Goal: Information Seeking & Learning: Find specific fact

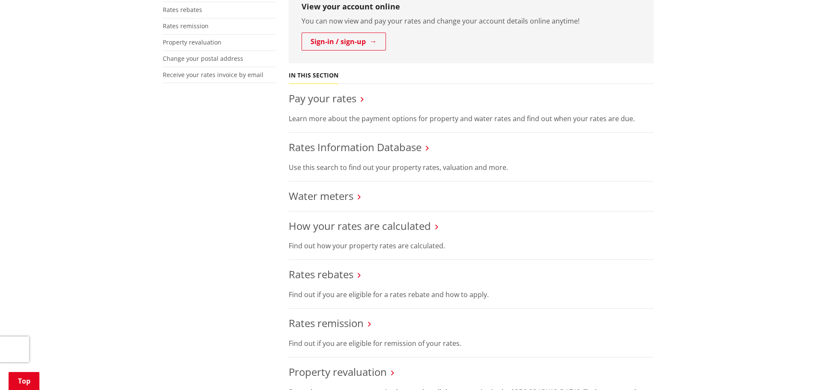
scroll to position [128, 0]
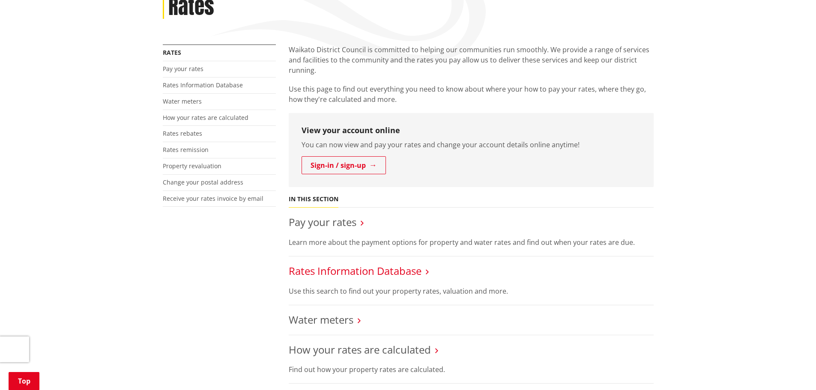
click at [369, 273] on link "Rates Information Database" at bounding box center [355, 271] width 133 height 14
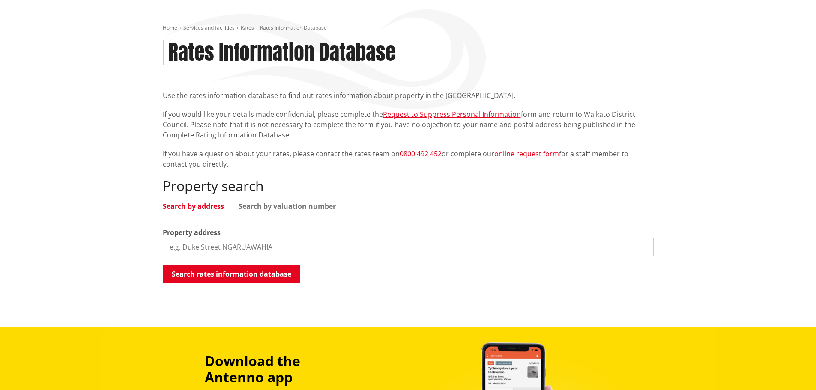
scroll to position [86, 0]
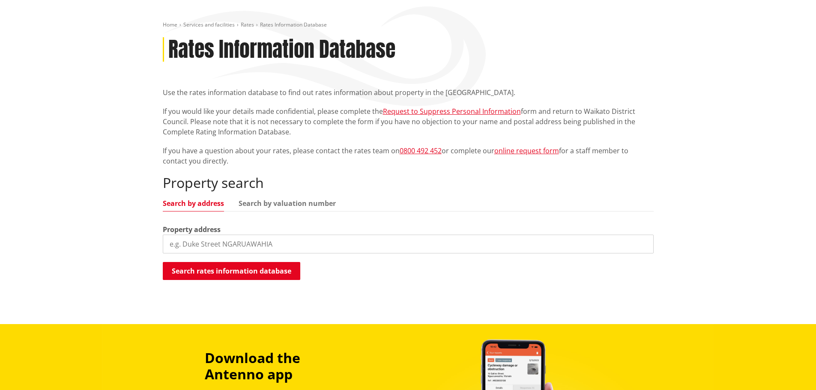
click at [207, 244] on input "search" at bounding box center [408, 244] width 491 height 19
type input "24 violet"
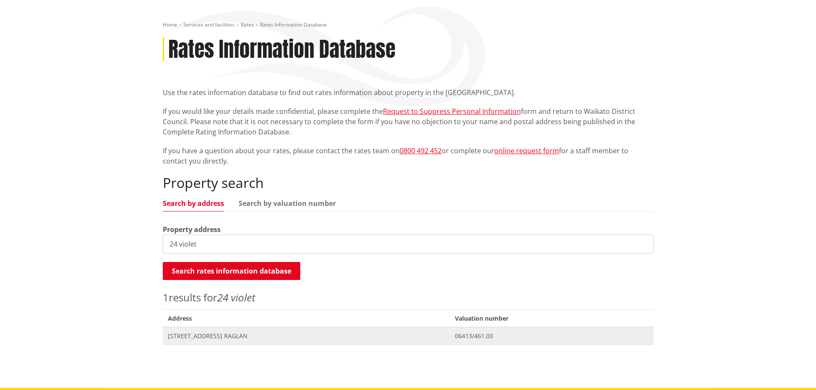
click at [310, 343] on span "Address [STREET_ADDRESS]" at bounding box center [306, 336] width 287 height 18
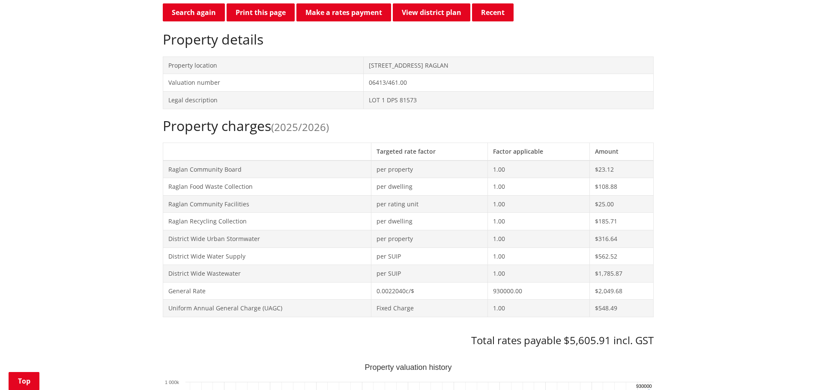
scroll to position [300, 0]
